Goal: Task Accomplishment & Management: Manage account settings

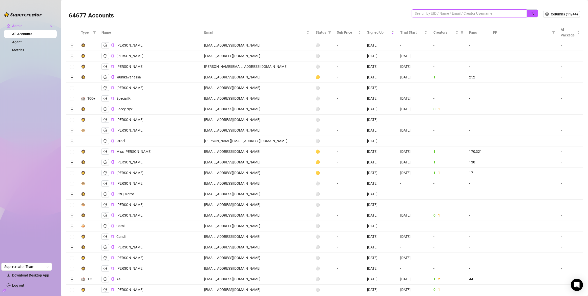
click at [433, 11] on input "search" at bounding box center [466, 14] width 105 height 6
paste input "HxZYIQXiWGZF8h3m4MBeKl66Bgu2"
type input "HxZYIQXiWGZF8h3m4MBeKl66Bgu2"
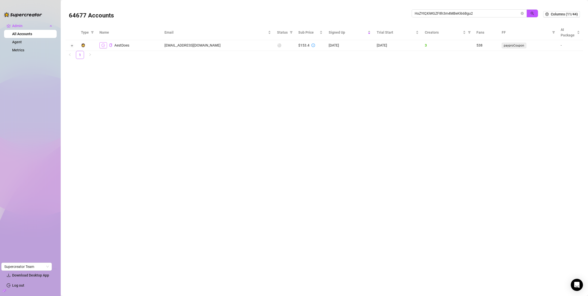
click at [105, 47] on button "button" at bounding box center [103, 45] width 8 height 6
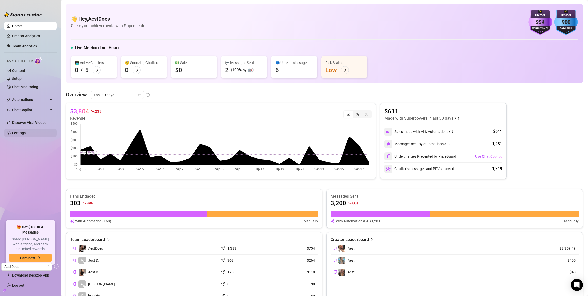
click at [18, 132] on link "Settings" at bounding box center [18, 133] width 13 height 4
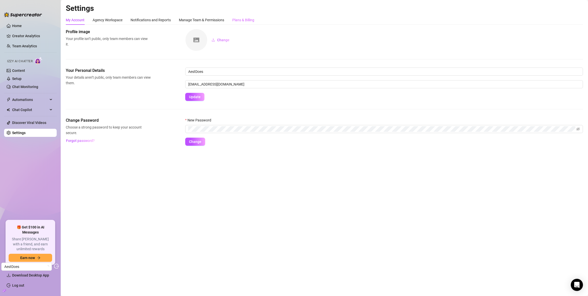
click at [242, 23] on div "Plans & Billing" at bounding box center [243, 20] width 22 height 10
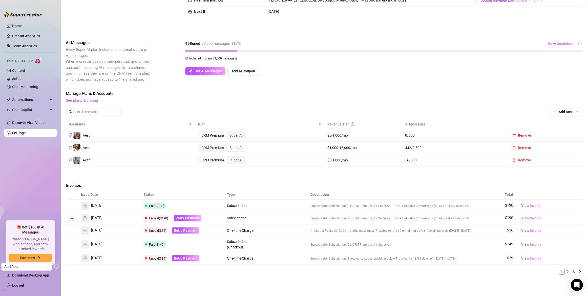
scroll to position [55, 0]
click at [529, 206] on span "View Invoice" at bounding box center [531, 206] width 20 height 6
